Goal: Navigation & Orientation: Find specific page/section

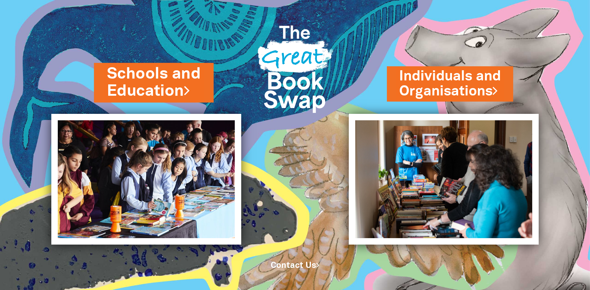
click at [177, 92] on link "Schools and Education" at bounding box center [154, 82] width 94 height 39
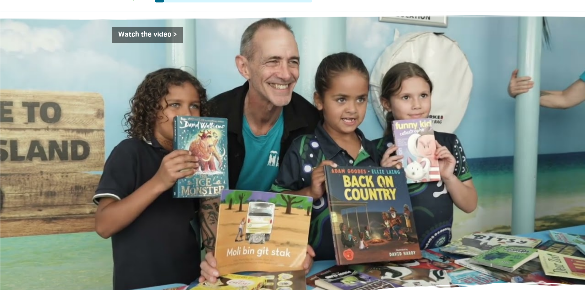
scroll to position [1014, 0]
